Goal: Check status: Check status

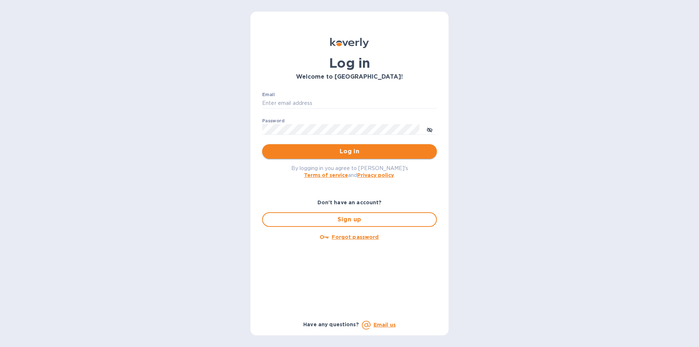
type input "[PERSON_NAME][EMAIL_ADDRESS][DOMAIN_NAME]"
click at [388, 150] on span "Log in" at bounding box center [349, 151] width 163 height 9
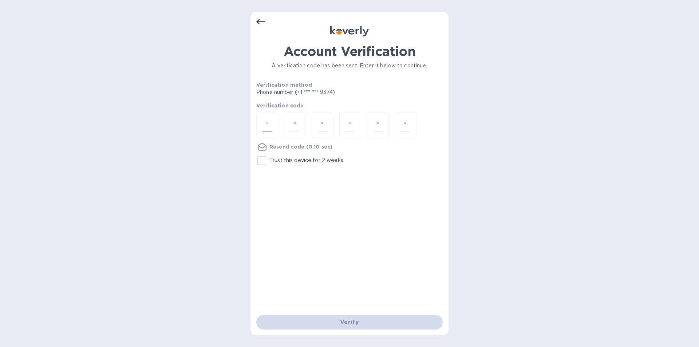
click at [271, 125] on input "number" at bounding box center [266, 124] width 9 height 13
type input "3"
type input "2"
type input "5"
type input "1"
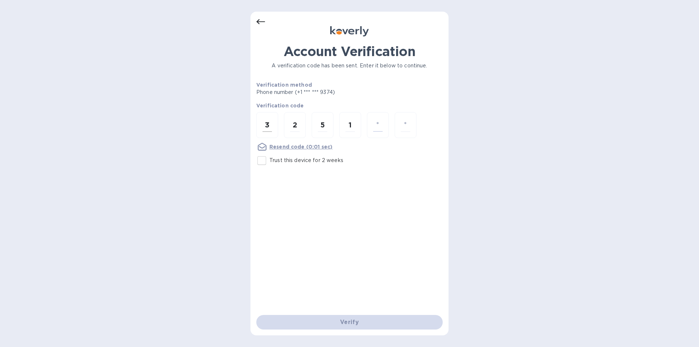
type input "3"
type input "5"
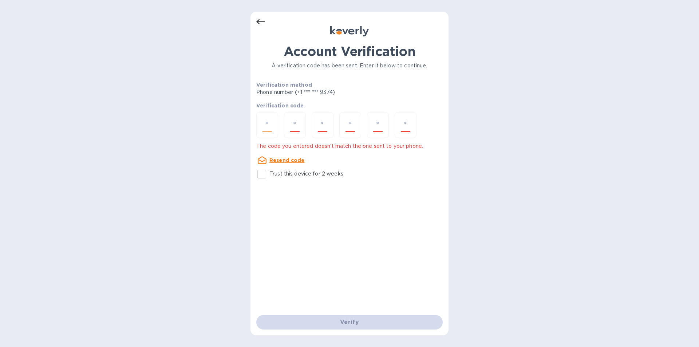
click at [268, 133] on div at bounding box center [267, 125] width 22 height 26
type input "3"
type input "6"
type input "2"
type input "1"
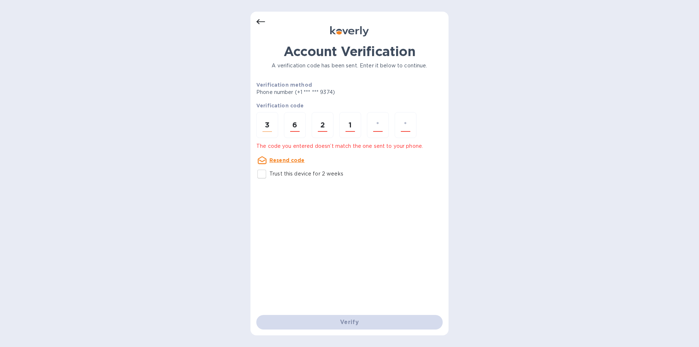
type input "3"
type input "5"
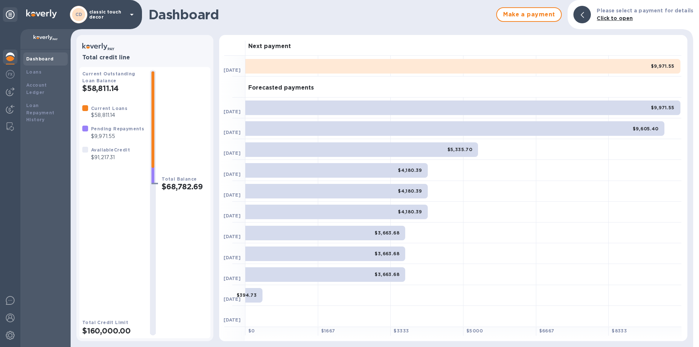
click at [123, 17] on p "classic touch decor" at bounding box center [107, 14] width 36 height 10
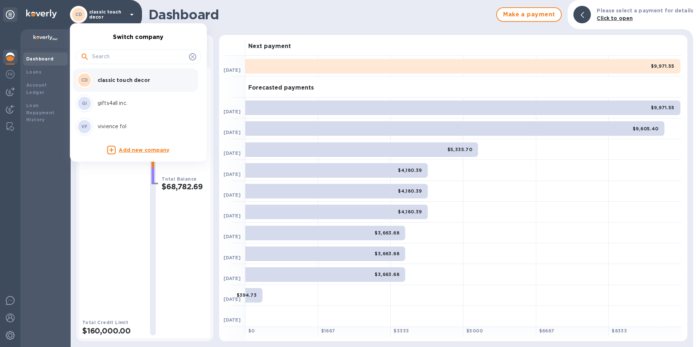
click at [120, 124] on p "vivience fol" at bounding box center [144, 127] width 92 height 8
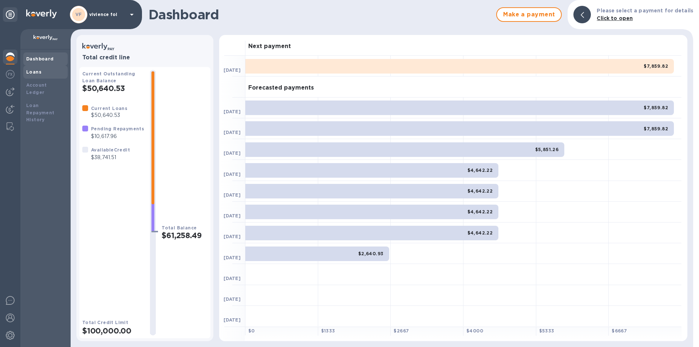
click at [30, 74] on b "Loans" at bounding box center [33, 71] width 15 height 5
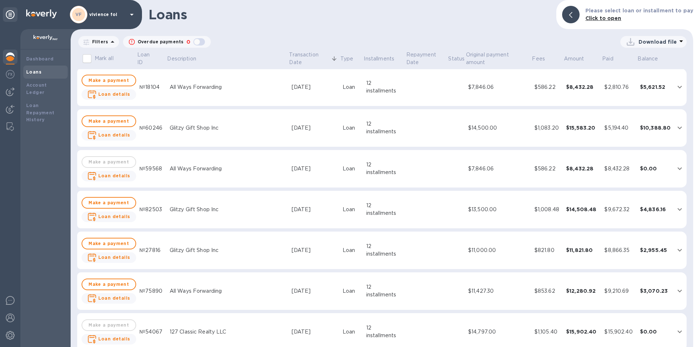
scroll to position [146, 0]
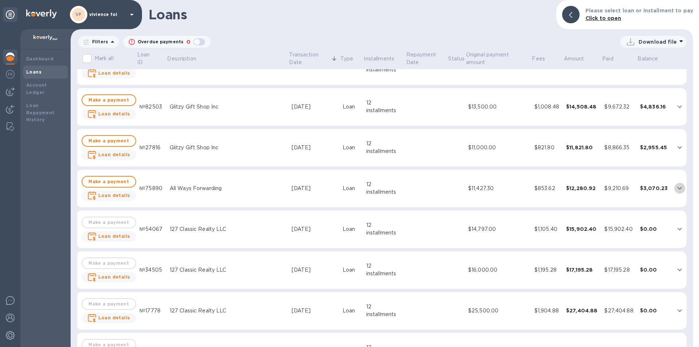
click at [675, 189] on icon "expand row" at bounding box center [679, 188] width 9 height 9
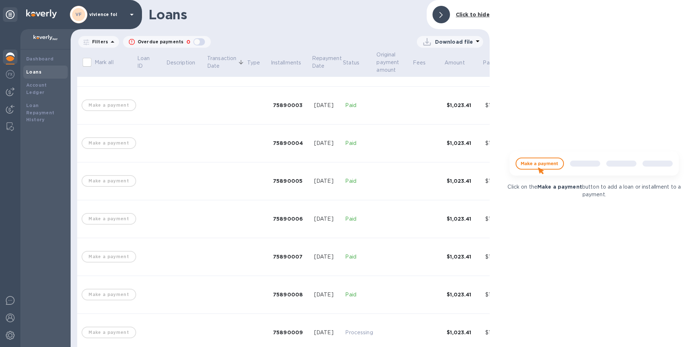
scroll to position [226, 0]
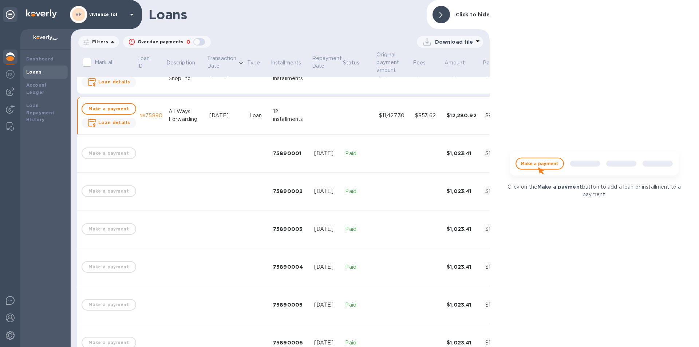
click at [444, 13] on div at bounding box center [440, 14] width 17 height 17
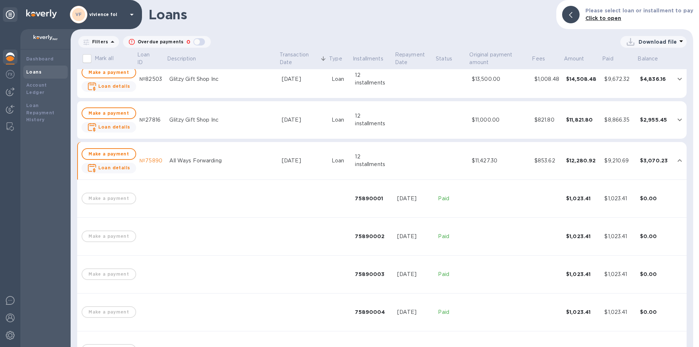
scroll to position [109, 0]
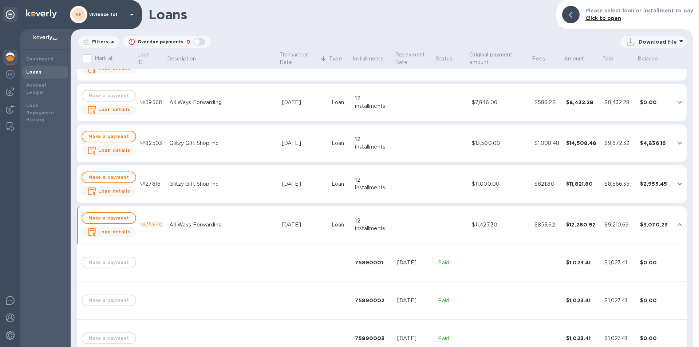
click at [406, 185] on td at bounding box center [414, 184] width 41 height 38
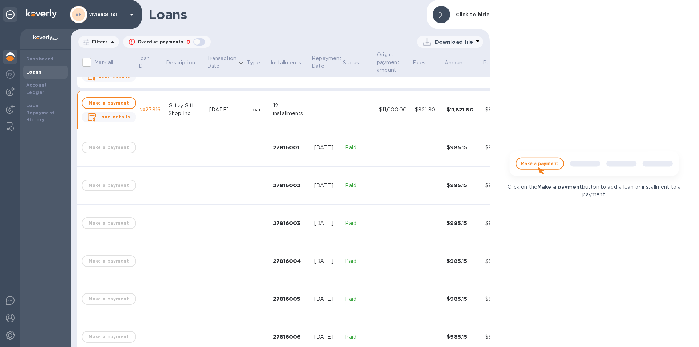
scroll to position [80, 0]
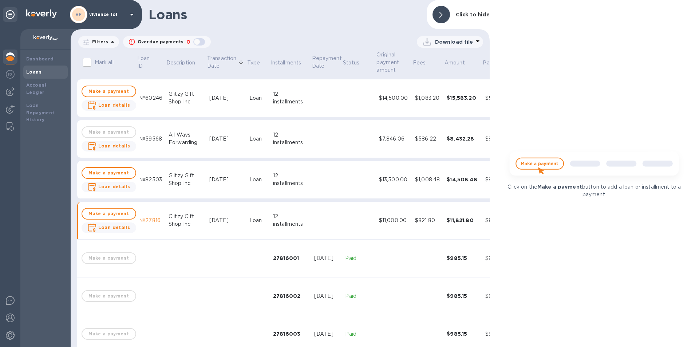
click at [306, 211] on td "12 installments" at bounding box center [290, 221] width 41 height 38
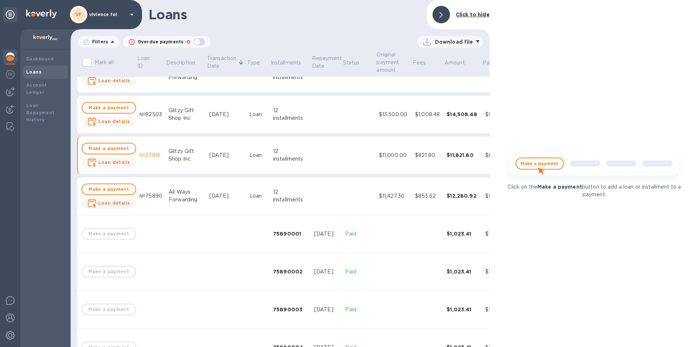
scroll to position [0, 0]
